Goal: Information Seeking & Learning: Learn about a topic

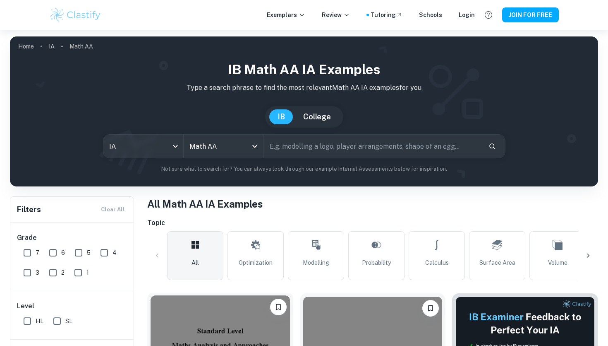
scroll to position [281, 0]
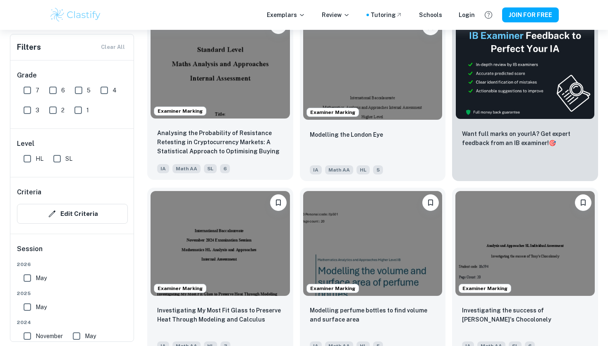
click at [249, 90] on img at bounding box center [220, 66] width 139 height 104
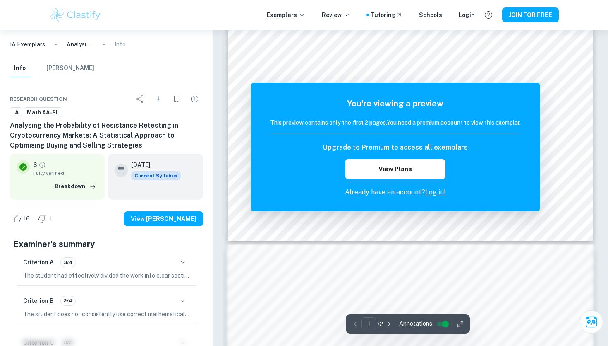
scroll to position [315, 0]
click at [416, 66] on div at bounding box center [408, 63] width 227 height 17
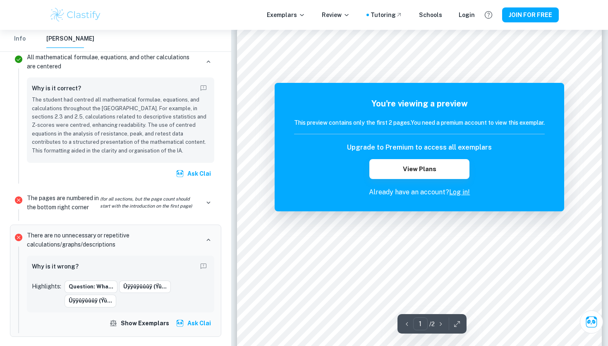
scroll to position [0, 0]
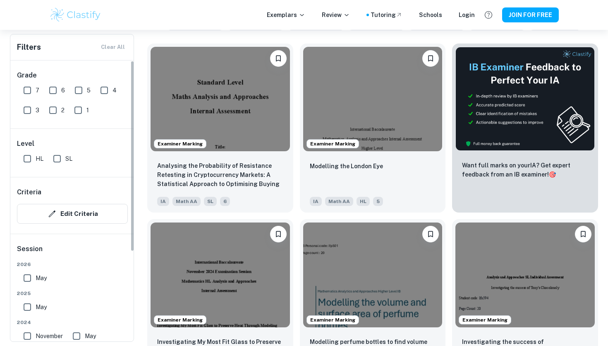
scroll to position [4, 0]
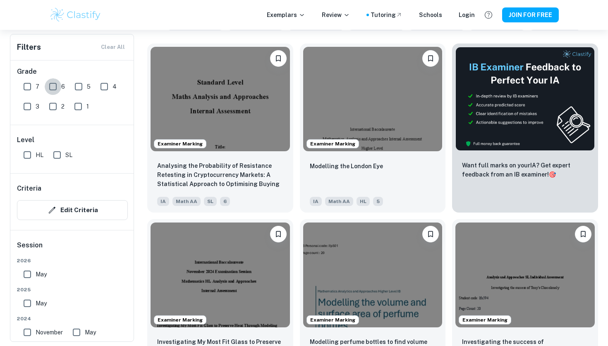
click at [47, 83] on input "6" at bounding box center [53, 86] width 17 height 17
checkbox input "true"
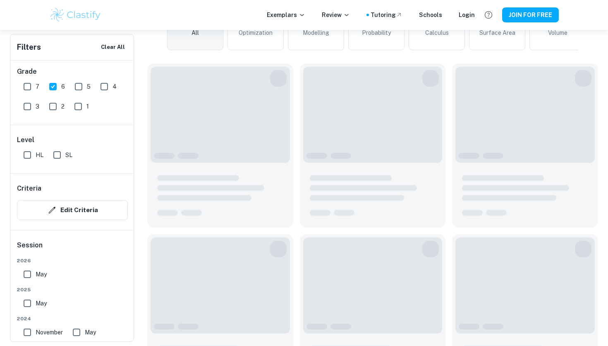
scroll to position [269, 0]
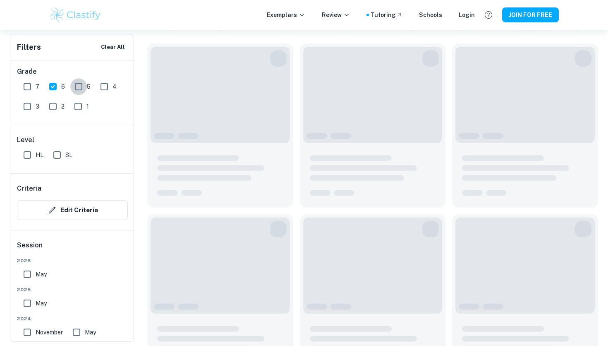
click at [78, 85] on input "5" at bounding box center [78, 86] width 17 height 17
checkbox input "true"
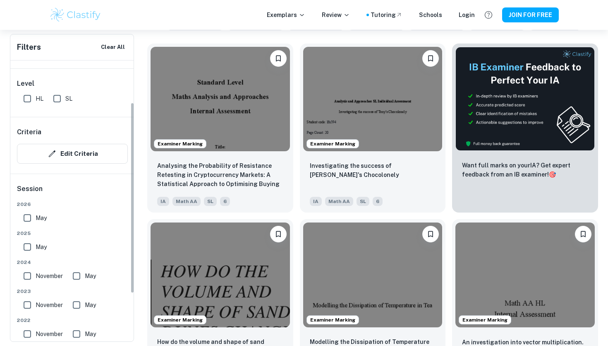
scroll to position [62, 0]
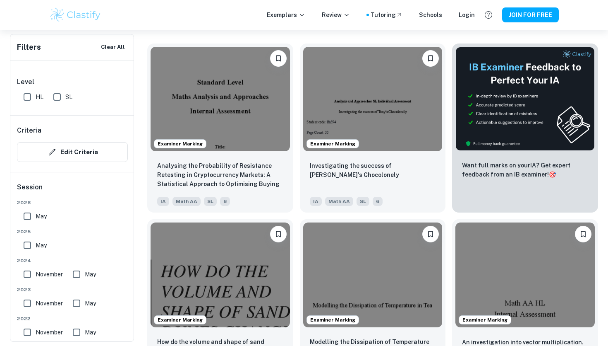
click at [56, 98] on input "SL" at bounding box center [57, 97] width 17 height 17
checkbox input "true"
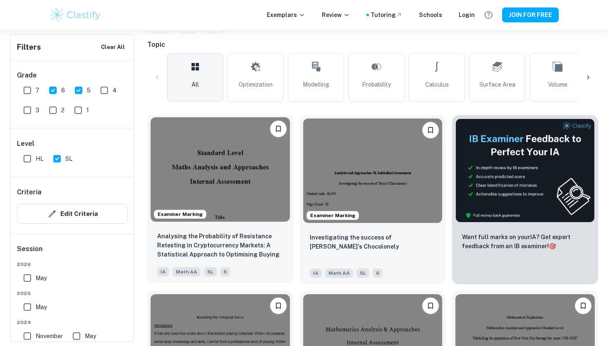
scroll to position [199, 0]
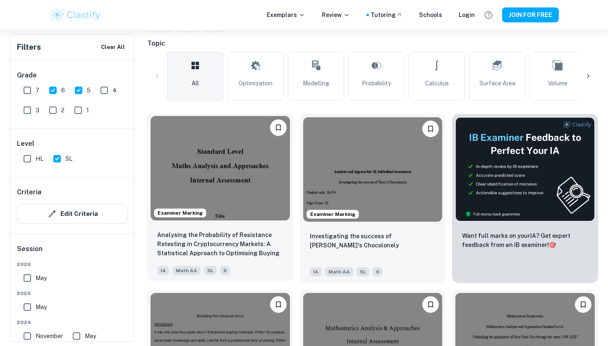
click at [237, 200] on img at bounding box center [220, 168] width 139 height 104
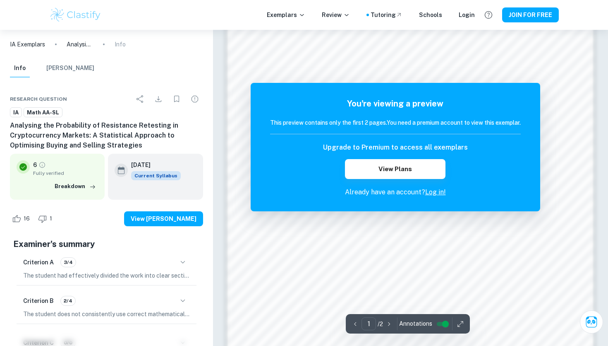
scroll to position [521, 0]
